Goal: Task Accomplishment & Management: Use online tool/utility

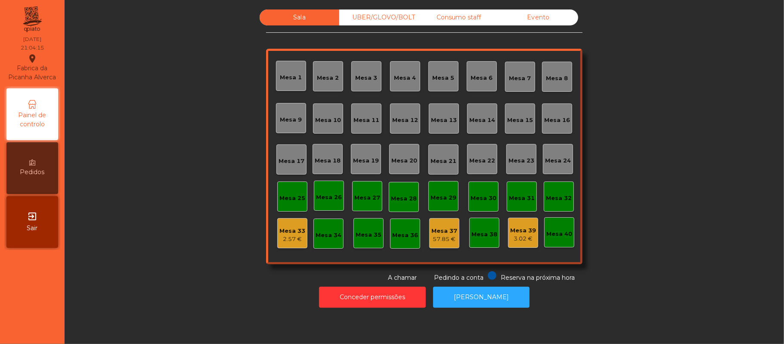
click at [396, 16] on div "UBER/GLOVO/BOLT" at bounding box center [379, 17] width 80 height 16
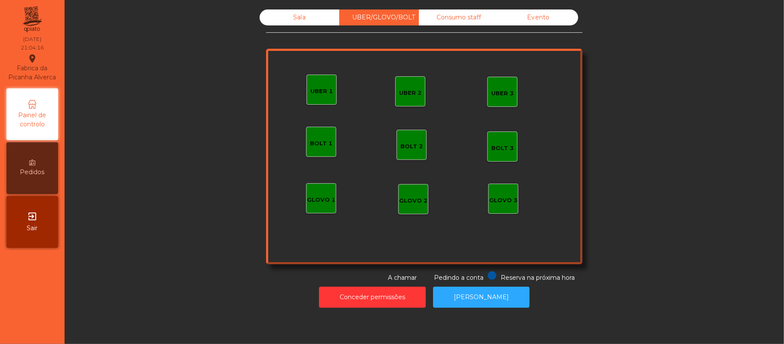
click at [466, 17] on div "Consumo staff" at bounding box center [459, 17] width 80 height 16
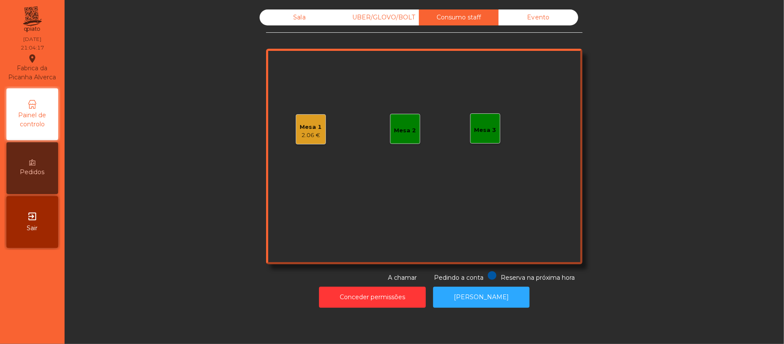
click at [315, 143] on div "Mesa 1 2.06 €" at bounding box center [311, 129] width 30 height 30
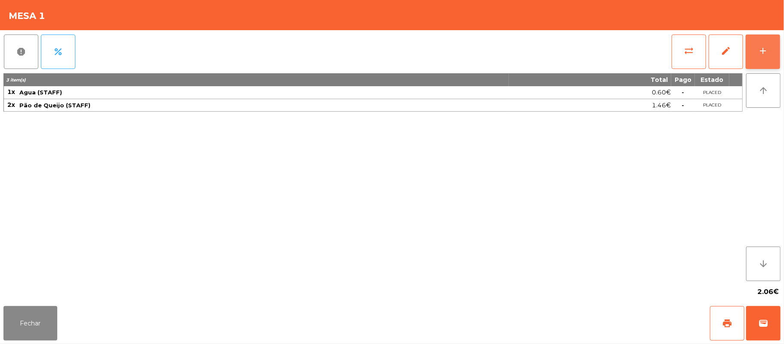
click at [758, 52] on div "add" at bounding box center [763, 51] width 10 height 10
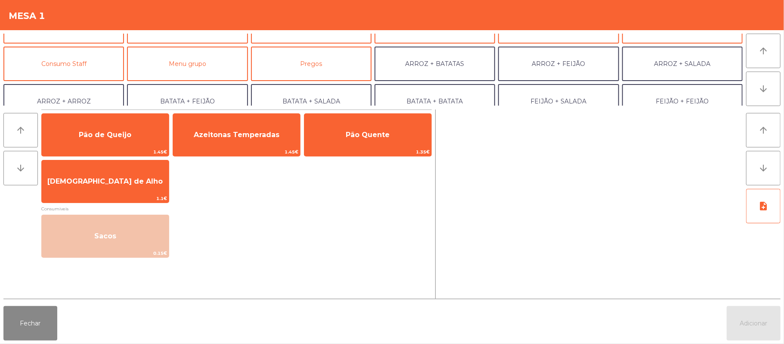
scroll to position [62, 0]
click at [89, 57] on button "Consumo Staff" at bounding box center [63, 63] width 121 height 34
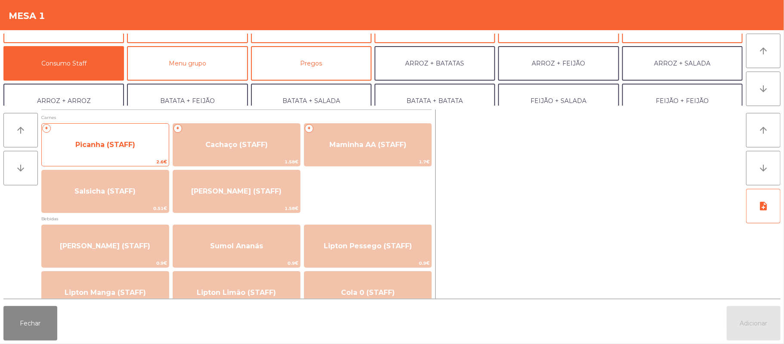
click at [121, 150] on span "Picanha (STAFF)" at bounding box center [105, 144] width 127 height 23
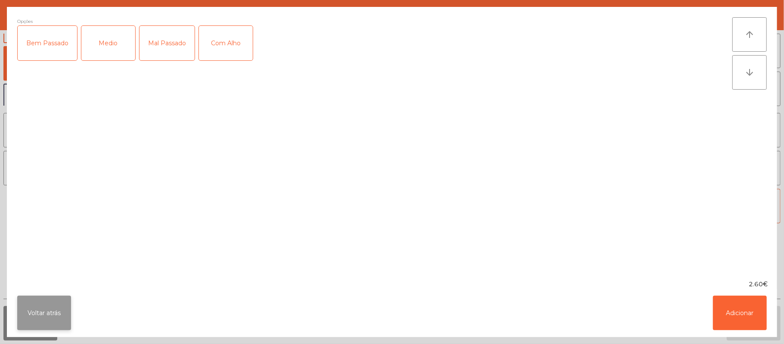
click at [48, 311] on button "Voltar atrás" at bounding box center [44, 312] width 54 height 34
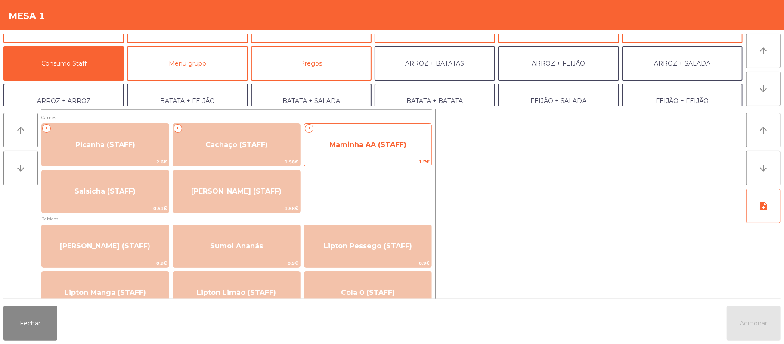
click at [364, 144] on span "Maminha AA (STAFF)" at bounding box center [367, 144] width 77 height 8
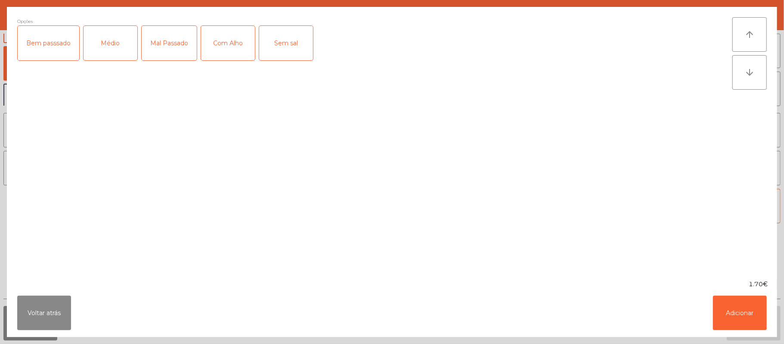
click at [118, 49] on div "Médio" at bounding box center [111, 43] width 54 height 34
click at [228, 49] on div "Com Alho" at bounding box center [228, 43] width 54 height 34
click at [725, 310] on button "Adicionar" at bounding box center [740, 312] width 54 height 34
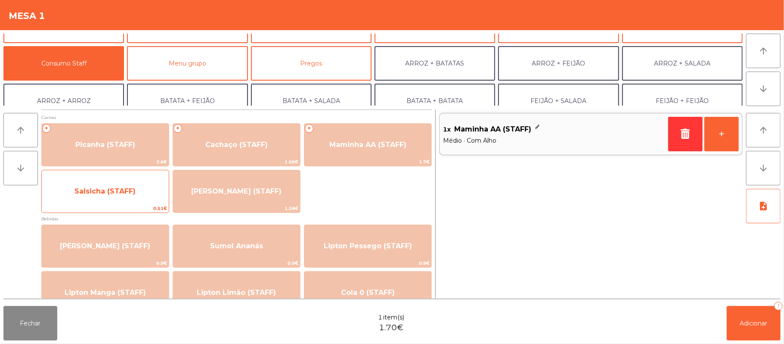
click at [142, 202] on span "Salsicha (STAFF)" at bounding box center [105, 191] width 127 height 23
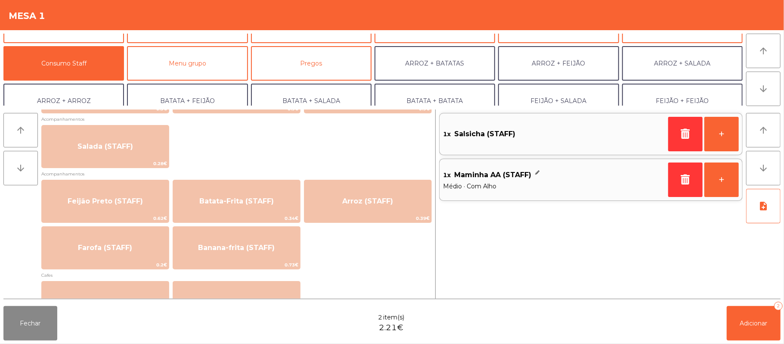
scroll to position [341, 0]
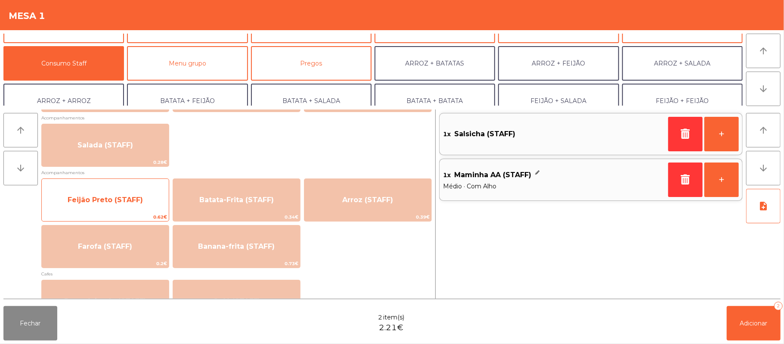
click at [139, 207] on span "Feijão Preto (STAFF)" at bounding box center [105, 199] width 127 height 23
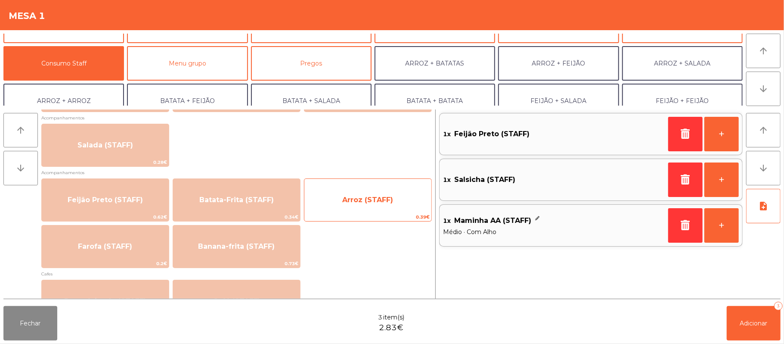
click at [371, 195] on span "Arroz (STAFF)" at bounding box center [367, 199] width 51 height 8
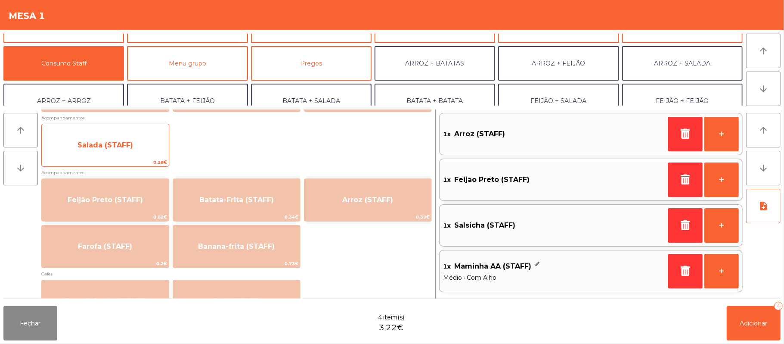
click at [145, 137] on span "Salada (STAFF)" at bounding box center [105, 144] width 127 height 23
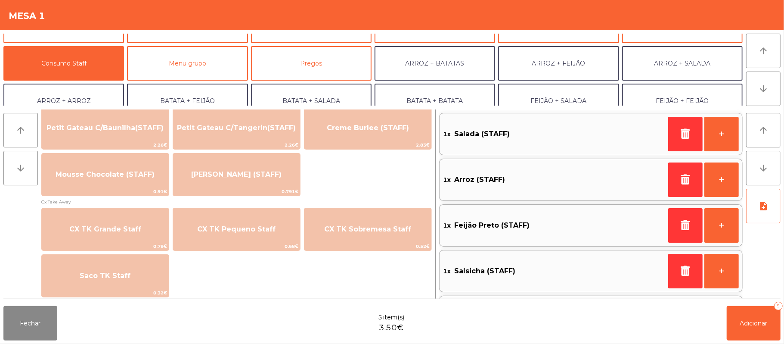
scroll to position [670, 0]
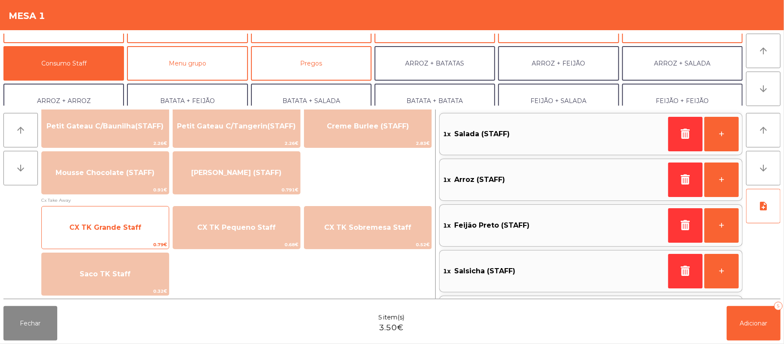
click at [161, 226] on span "CX TK Grande Staff" at bounding box center [105, 227] width 127 height 23
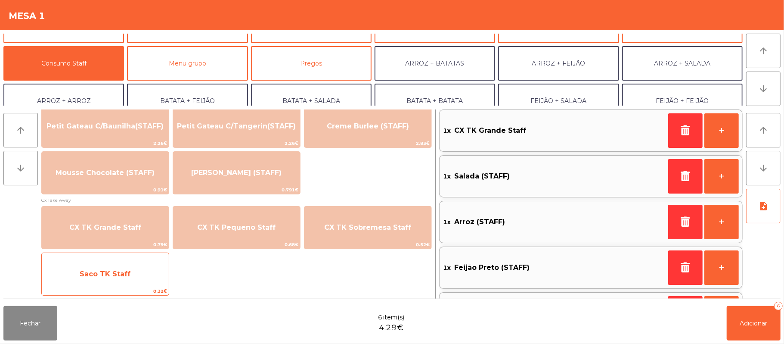
click at [150, 276] on span "Saco TK Staff" at bounding box center [105, 273] width 127 height 23
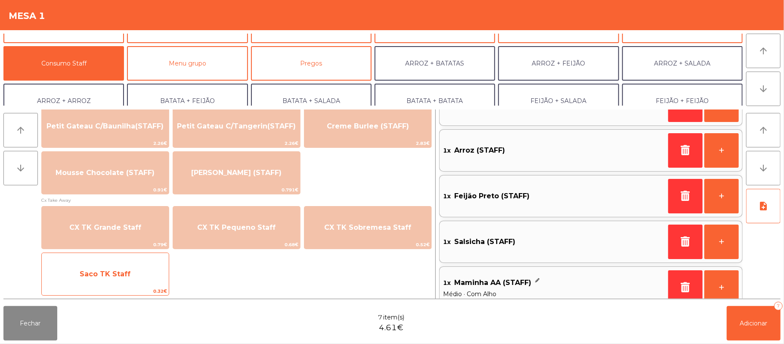
scroll to position [124, 0]
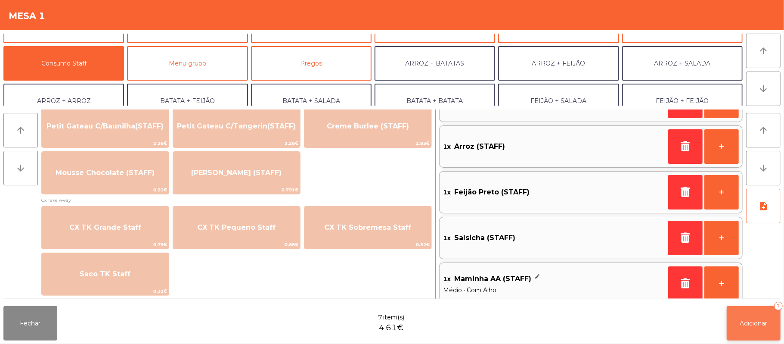
click at [741, 324] on span "Adicionar" at bounding box center [754, 323] width 28 height 8
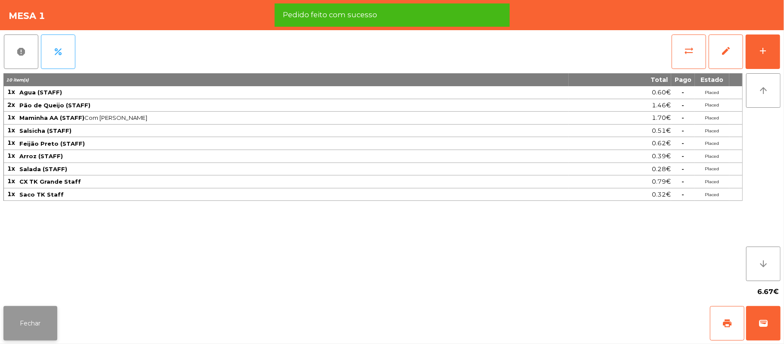
click at [24, 316] on button "Fechar" at bounding box center [30, 323] width 54 height 34
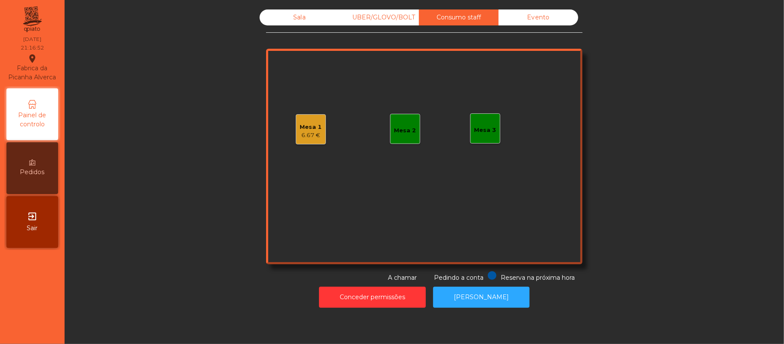
click at [288, 23] on div "Sala" at bounding box center [300, 17] width 80 height 16
